Goal: Task Accomplishment & Management: Manage account settings

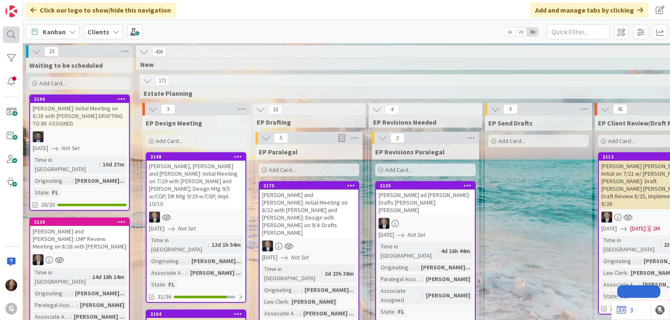
click at [13, 36] on div at bounding box center [11, 34] width 17 height 17
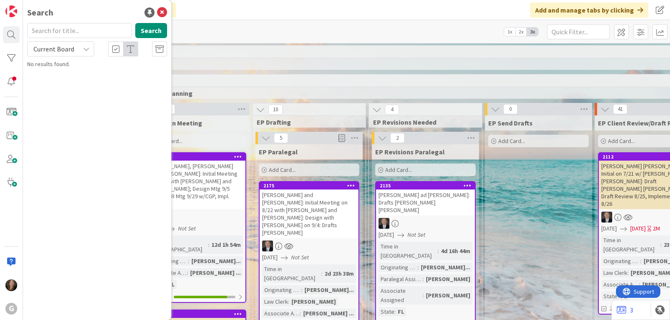
click at [63, 31] on input "text" at bounding box center [79, 30] width 105 height 15
type input "2069"
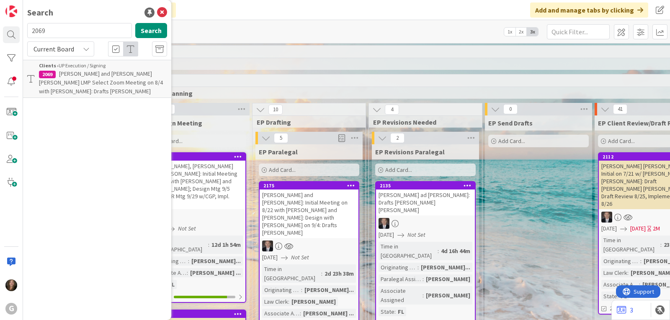
click at [62, 72] on span "[PERSON_NAME] and [PERSON_NAME] [PERSON_NAME] LMP Select Zoom Meeting on 8/4 wi…" at bounding box center [101, 82] width 124 height 25
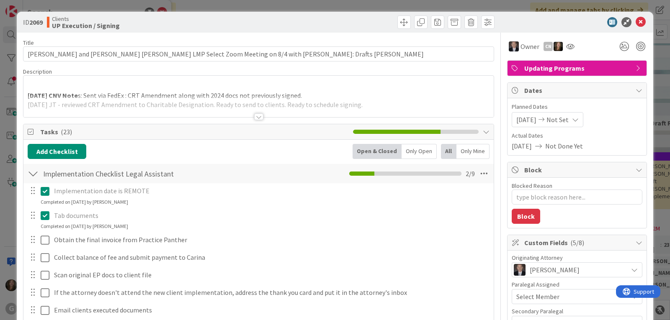
type textarea "x"
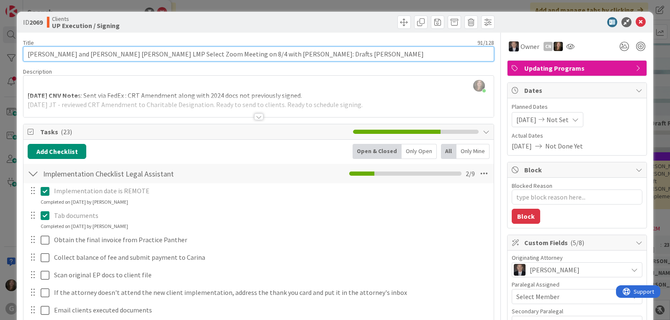
drag, startPoint x: 313, startPoint y: 53, endPoint x: 307, endPoint y: 52, distance: 6.1
click at [310, 53] on input "[PERSON_NAME] and [PERSON_NAME] [PERSON_NAME] LMP Select Zoom Meeting on 8/4 wi…" at bounding box center [258, 53] width 471 height 15
type input "[PERSON_NAME] and [PERSON_NAME] [PERSON_NAME] LMP Select Zoom Meeting on 8/4 wi…"
type textarea "x"
type input "[PERSON_NAME] and [PERSON_NAME] [PERSON_NAME] LMP Select Zoom Meeting on 8/4 wi…"
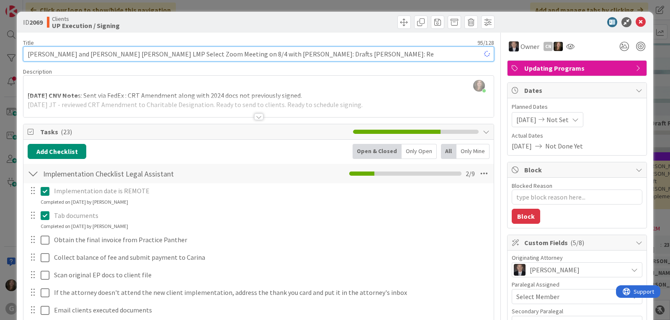
type textarea "x"
type input "[PERSON_NAME] and [PERSON_NAME] [PERSON_NAME] LMP Select Zoom Meeting on 8/4 wi…"
type textarea "x"
type input "[PERSON_NAME] and [PERSON_NAME] [PERSON_NAME] LMP Select Zoom Meeting on 8/4 wi…"
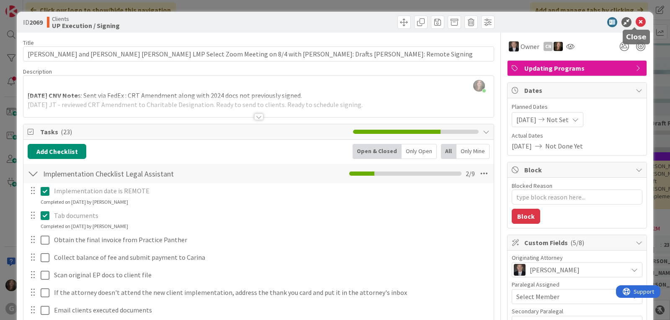
click at [636, 22] on icon at bounding box center [641, 22] width 10 height 10
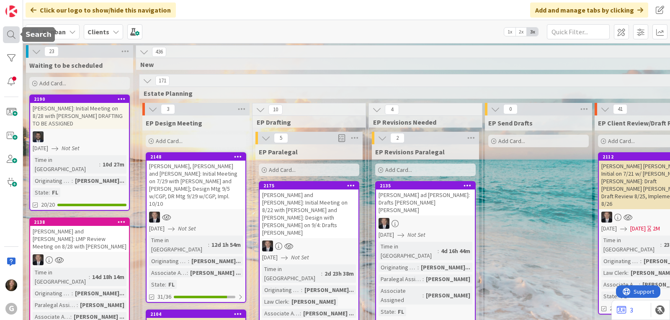
click at [10, 31] on div at bounding box center [11, 34] width 17 height 17
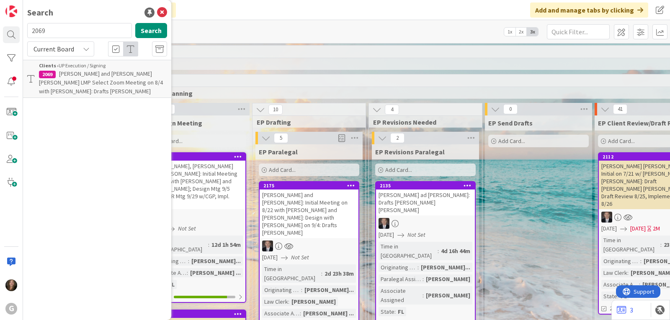
drag, startPoint x: 53, startPoint y: 31, endPoint x: 22, endPoint y: 31, distance: 31.4
click at [22, 31] on div "G Search 2069 Search Current Board Clients › UP Execution / Signing 2069 [PERSO…" at bounding box center [11, 160] width 23 height 320
type input "2206"
click at [59, 83] on span "[PERSON_NAME] and [PERSON_NAME] - Non-LMP Meeting on 9/4 w/CGP: Waiting for Sig…" at bounding box center [102, 82] width 127 height 25
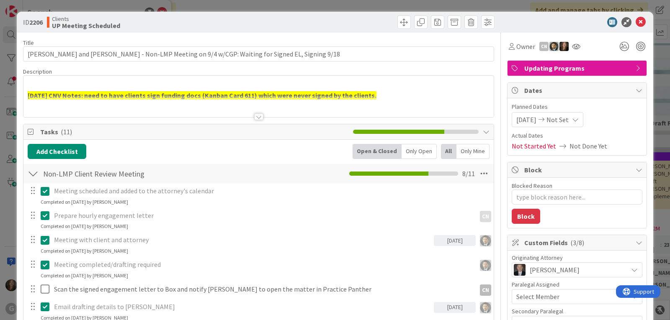
type textarea "x"
click at [577, 120] on icon at bounding box center [575, 119] width 7 height 7
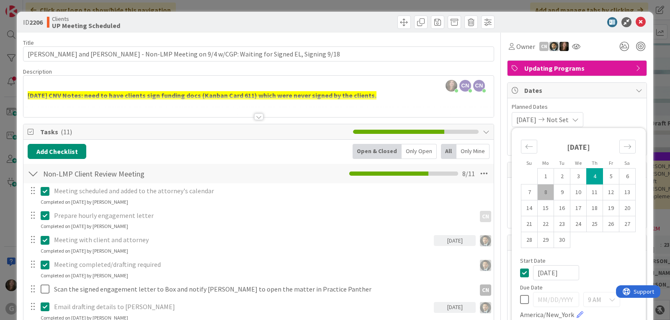
click at [520, 301] on icon at bounding box center [524, 300] width 9 height 10
type input "[DATE]"
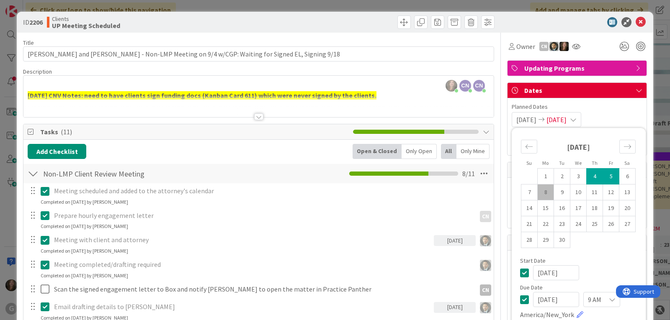
type textarea "x"
click at [590, 207] on td "18" at bounding box center [595, 209] width 16 height 16
type input "[DATE]"
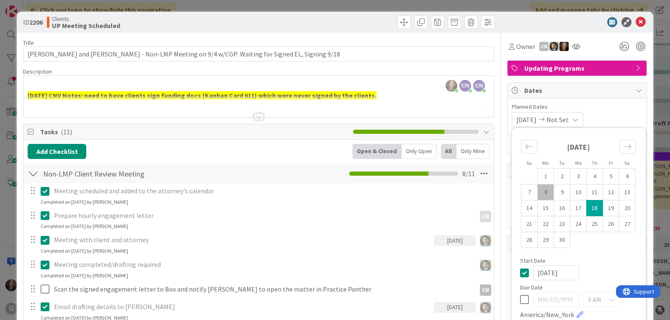
type textarea "x"
click at [589, 178] on td "4" at bounding box center [595, 177] width 16 height 16
type input "[DATE]"
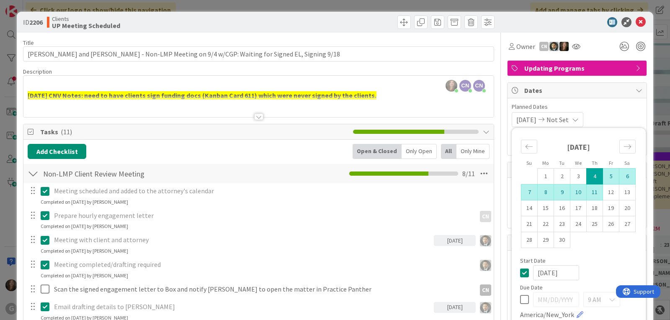
type textarea "x"
click at [520, 302] on icon at bounding box center [524, 300] width 9 height 10
type input "[DATE]"
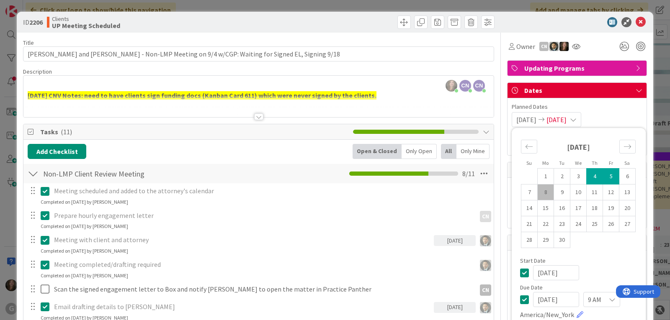
type textarea "x"
click at [546, 300] on input "[DATE]" at bounding box center [556, 299] width 46 height 15
type input "[DATE]"
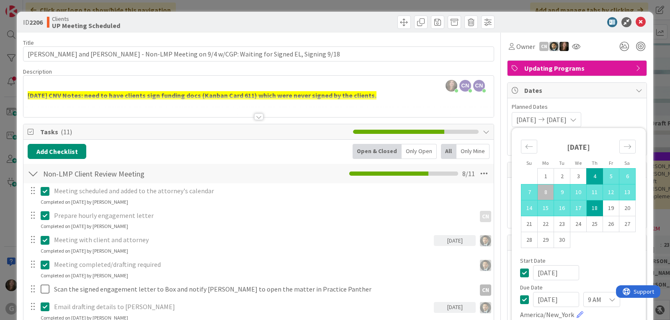
type textarea "x"
type input "[DATE]"
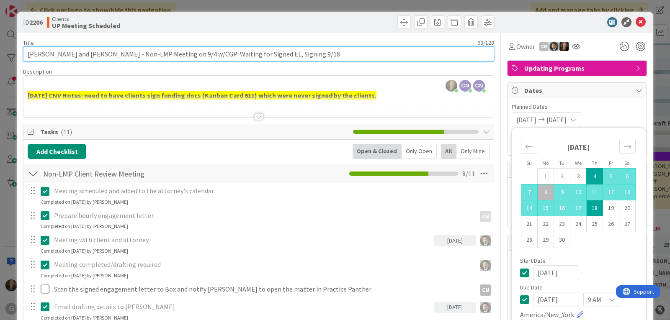
click at [341, 56] on input "[PERSON_NAME] and [PERSON_NAME] - Non-LMP Meeting on 9/4 w/CGP: Waiting for Sig…" at bounding box center [258, 53] width 471 height 15
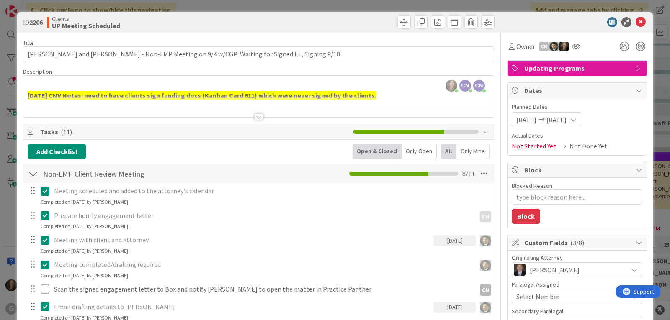
click at [254, 117] on div at bounding box center [258, 117] width 9 height 7
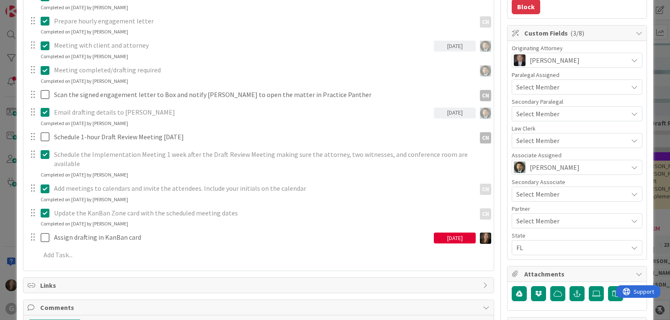
scroll to position [251, 0]
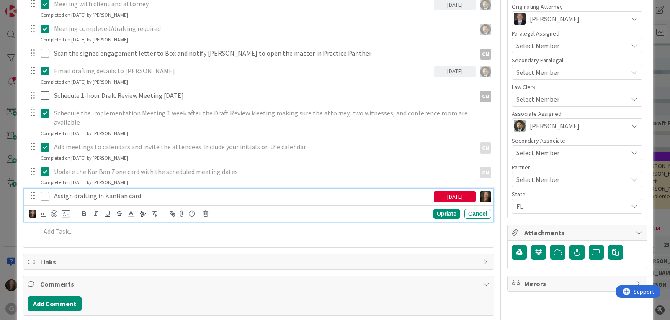
click at [129, 191] on p "Assign drafting in KanBan card" at bounding box center [242, 196] width 377 height 10
click at [207, 211] on icon at bounding box center [205, 214] width 5 height 6
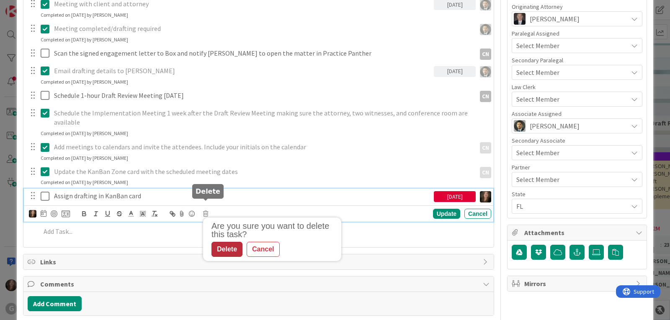
click at [227, 242] on div "Delete" at bounding box center [227, 249] width 31 height 15
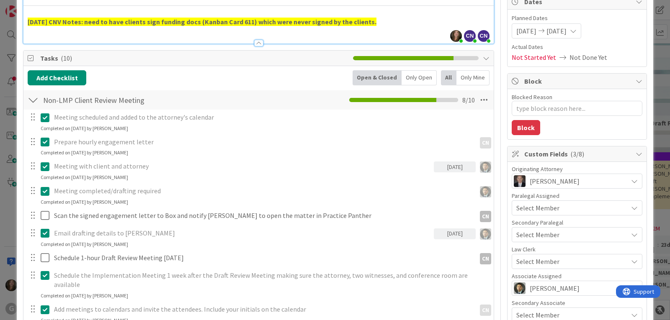
scroll to position [0, 0]
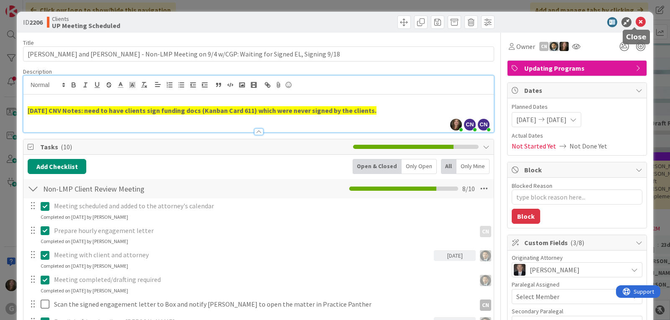
click at [637, 21] on icon at bounding box center [641, 22] width 10 height 10
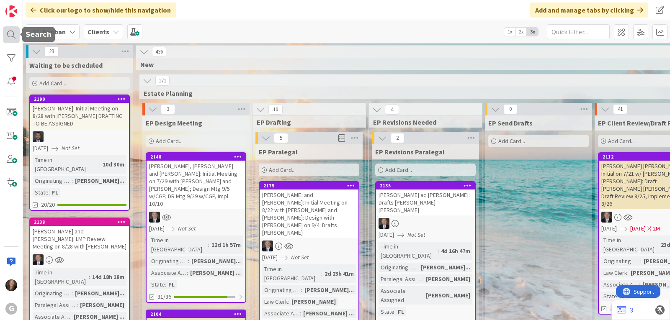
click at [10, 35] on div at bounding box center [11, 34] width 17 height 17
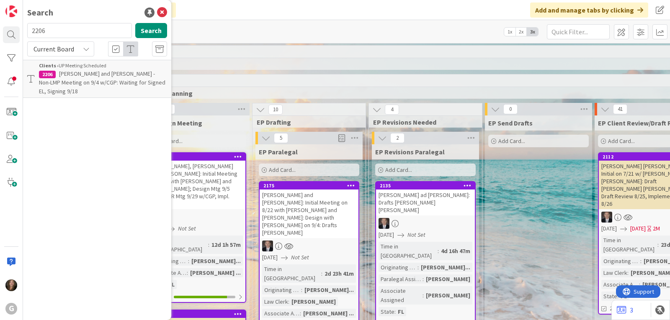
click at [61, 82] on span "[PERSON_NAME] and [PERSON_NAME] - Non-LMP Meeting on 9/4 w/CGP: Waiting for Sig…" at bounding box center [102, 82] width 127 height 25
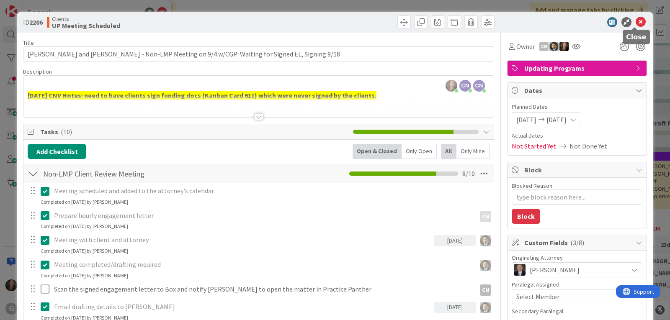
click at [637, 22] on icon at bounding box center [641, 22] width 10 height 10
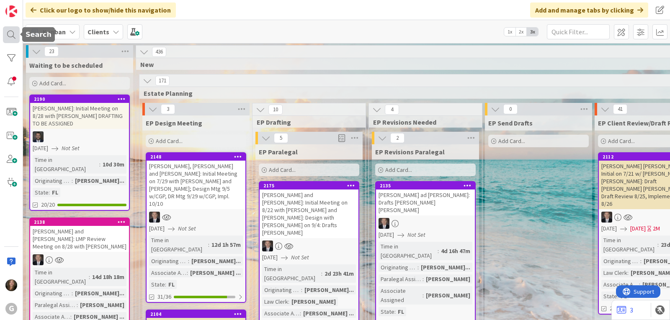
click at [12, 40] on div at bounding box center [11, 34] width 17 height 17
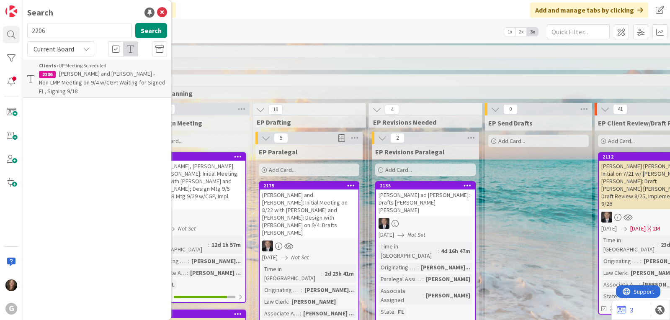
click at [97, 85] on span "[PERSON_NAME] and [PERSON_NAME] - Non-LMP Meeting on 9/4 w/CGP: Waiting for Sig…" at bounding box center [102, 82] width 127 height 25
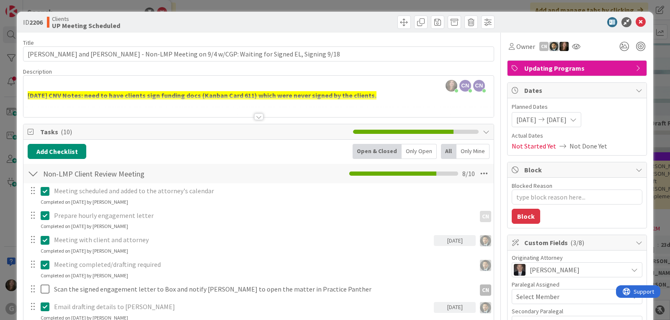
type textarea "x"
click at [636, 21] on icon at bounding box center [641, 22] width 10 height 10
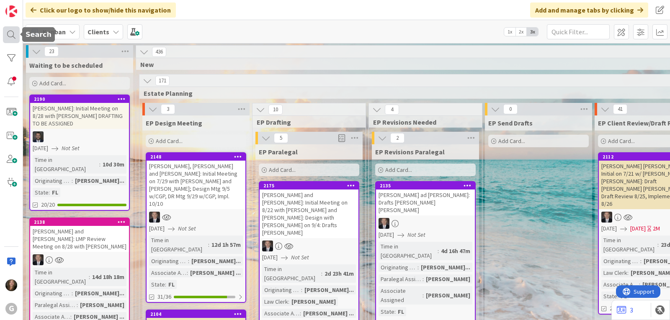
click at [8, 35] on div at bounding box center [11, 34] width 17 height 17
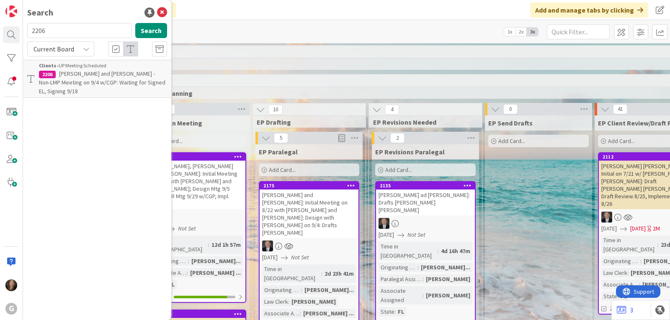
drag, startPoint x: 53, startPoint y: 31, endPoint x: 26, endPoint y: 24, distance: 27.3
click at [26, 24] on div "2206 Search" at bounding box center [97, 32] width 150 height 18
type input "[PERSON_NAME]"
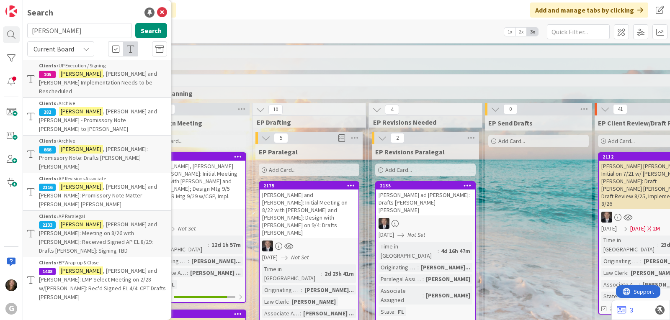
click at [83, 221] on span ", [PERSON_NAME] and [PERSON_NAME]: Meeting on 8/26 with [PERSON_NAME]: Received…" at bounding box center [98, 238] width 118 height 34
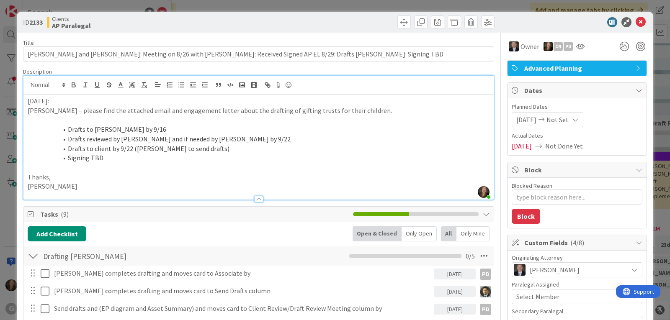
click at [26, 83] on div "[PERSON_NAME] just joined [DATE]: [PERSON_NAME] – please find the attached emai…" at bounding box center [258, 138] width 470 height 124
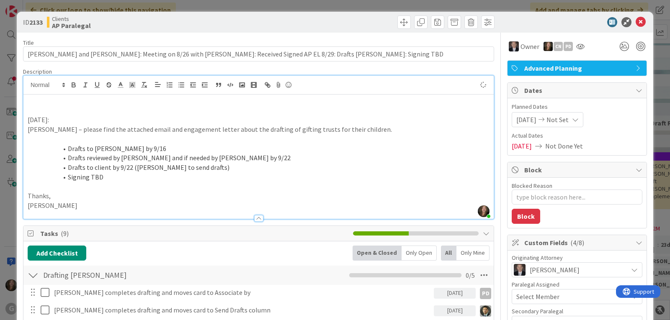
type textarea "x"
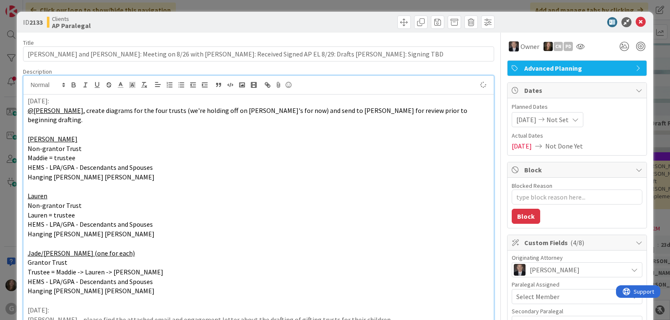
type textarea "x"
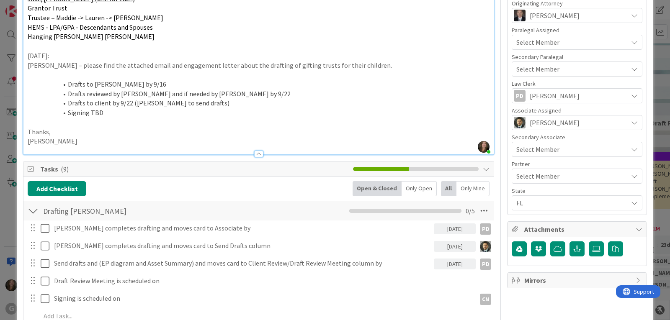
scroll to position [335, 0]
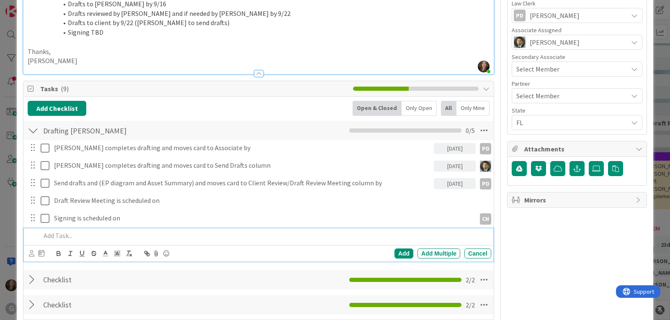
click at [68, 231] on p at bounding box center [264, 236] width 447 height 10
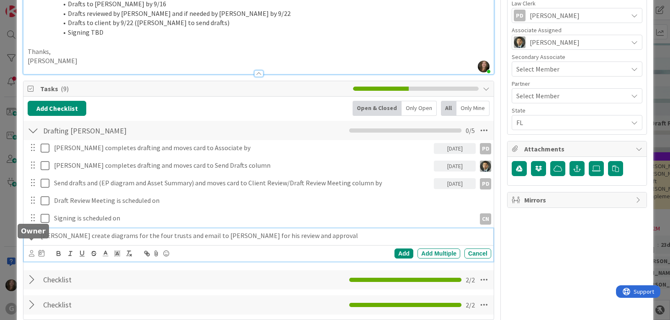
click at [30, 251] on icon at bounding box center [31, 254] width 5 height 6
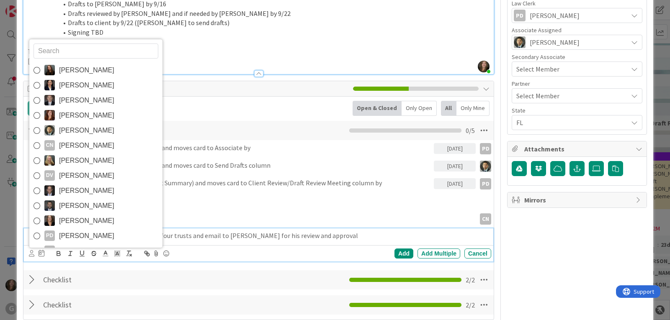
click at [105, 230] on span "[PERSON_NAME]" at bounding box center [86, 236] width 55 height 13
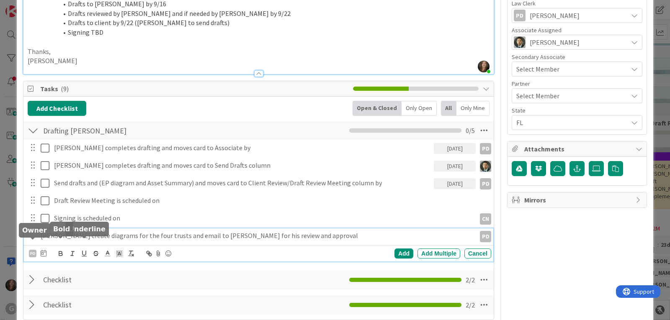
click at [45, 250] on icon at bounding box center [44, 253] width 6 height 7
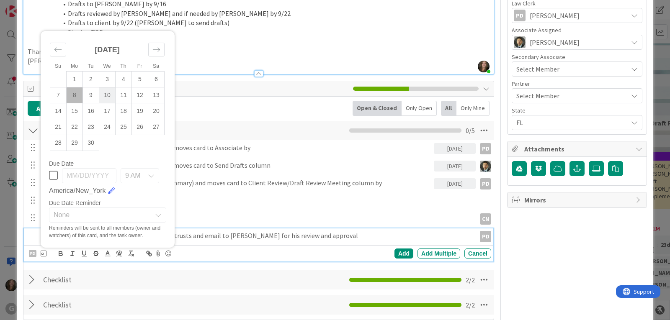
click at [107, 87] on td "10" at bounding box center [107, 95] width 16 height 16
click at [399, 249] on div "Add" at bounding box center [404, 254] width 19 height 10
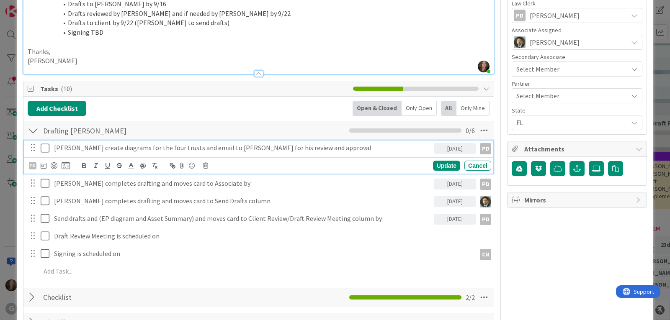
click at [85, 143] on p "[PERSON_NAME] create diagrams for the four trusts and email to [PERSON_NAME] fo…" at bounding box center [242, 148] width 377 height 10
type textarea "x"
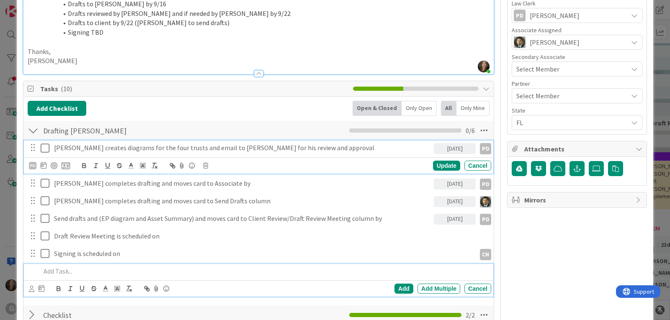
click at [60, 267] on p at bounding box center [264, 272] width 447 height 10
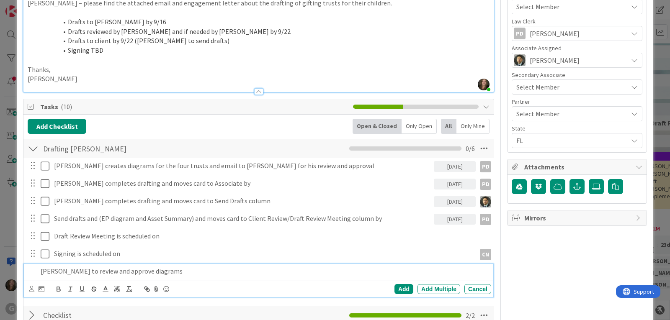
click at [28, 281] on div "[PERSON_NAME] [PERSON_NAME] [PERSON_NAME] [PERSON_NAME] [PERSON_NAME] CN [PERSO…" at bounding box center [259, 289] width 470 height 16
click at [31, 286] on icon at bounding box center [31, 289] width 5 height 6
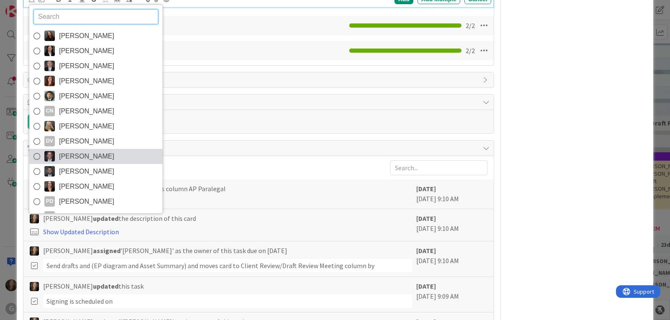
scroll to position [520, 0]
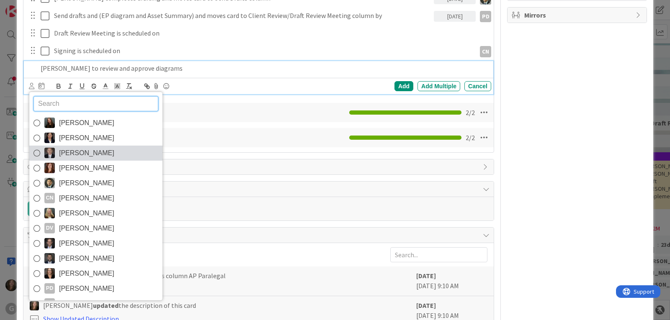
click at [74, 147] on span "[PERSON_NAME]" at bounding box center [86, 153] width 55 height 13
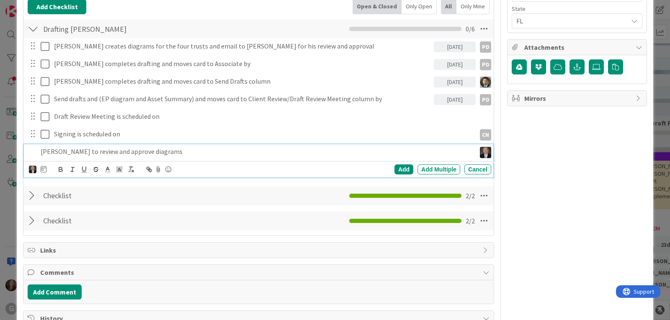
scroll to position [437, 0]
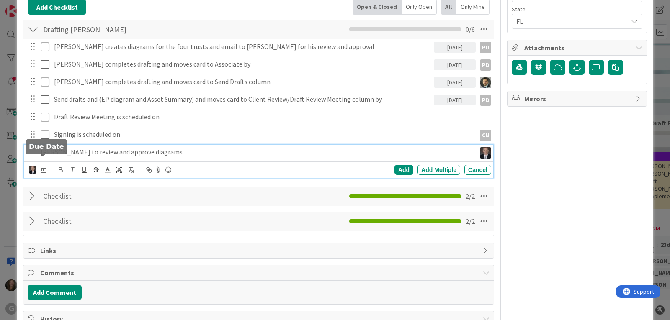
click at [41, 166] on icon at bounding box center [44, 169] width 6 height 7
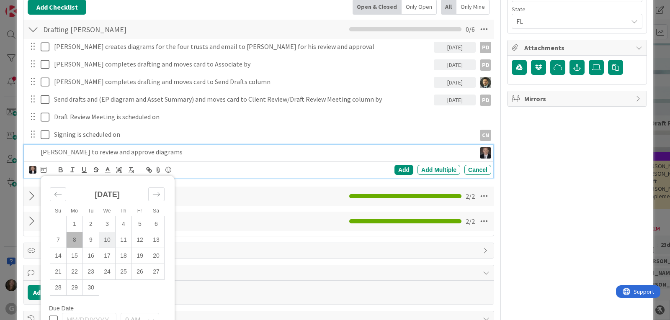
click at [108, 232] on td "10" at bounding box center [107, 240] width 16 height 16
click at [395, 165] on div "Add" at bounding box center [404, 170] width 19 height 10
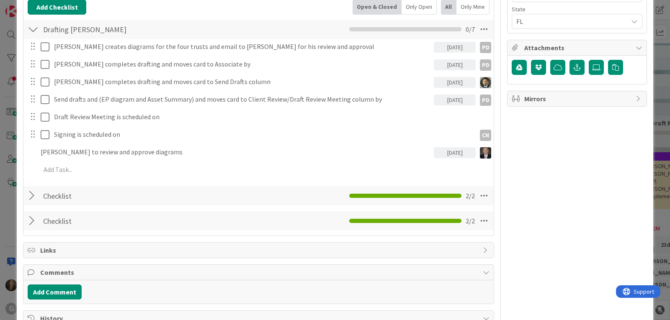
type textarea "x"
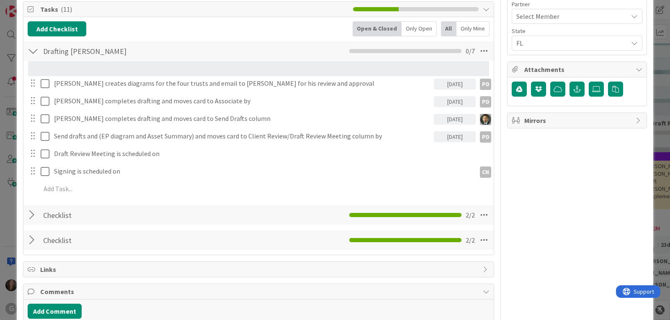
scroll to position [410, 0]
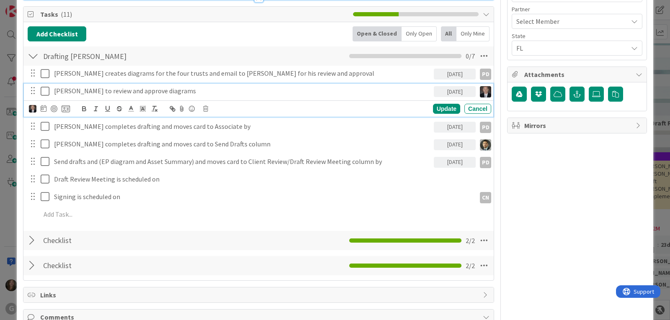
click at [162, 86] on p "[PERSON_NAME] to review and approve diagrams" at bounding box center [242, 91] width 377 height 10
click at [436, 104] on div "Update" at bounding box center [446, 109] width 27 height 10
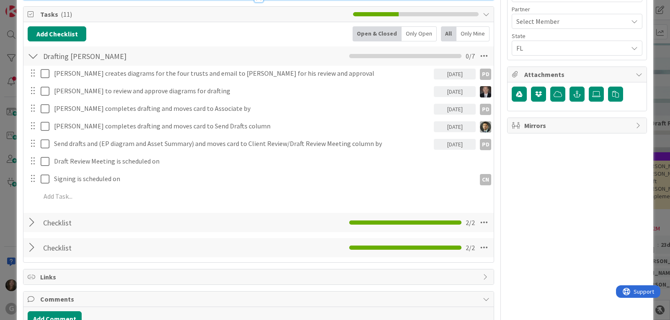
type textarea "x"
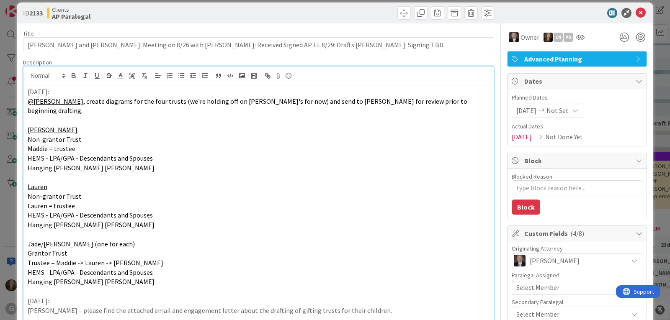
scroll to position [0, 0]
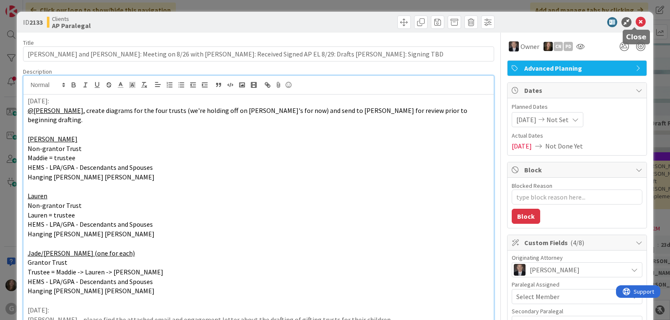
click at [636, 21] on icon at bounding box center [641, 22] width 10 height 10
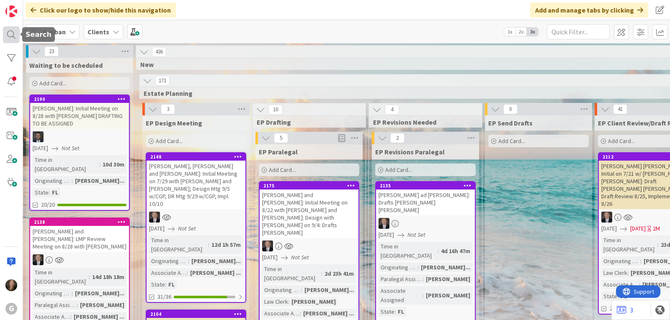
click at [7, 37] on div at bounding box center [11, 34] width 17 height 17
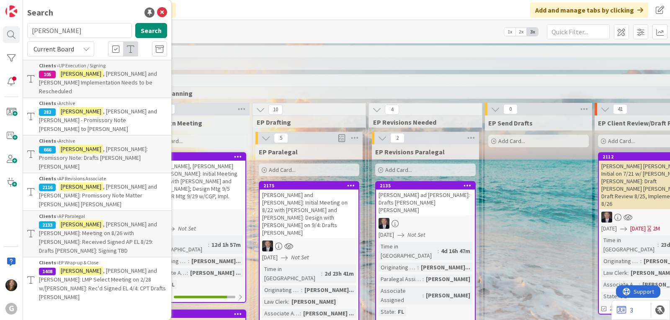
drag, startPoint x: 63, startPoint y: 30, endPoint x: 28, endPoint y: 28, distance: 34.8
click at [28, 28] on input "[PERSON_NAME]" at bounding box center [79, 30] width 105 height 15
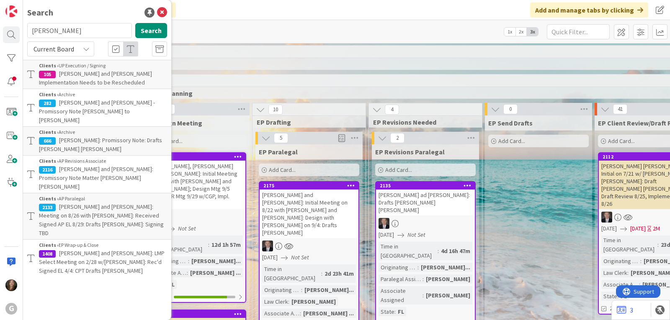
type input "[PERSON_NAME]"
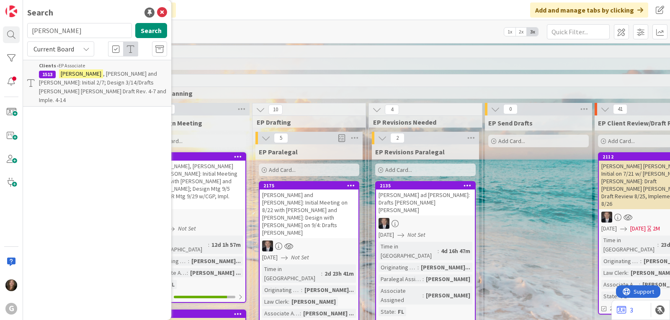
click at [65, 84] on span ", [PERSON_NAME] and [PERSON_NAME]: Initial 2/7; Design 3/14/Drafts [PERSON_NAME…" at bounding box center [102, 87] width 127 height 34
